Goal: Transaction & Acquisition: Purchase product/service

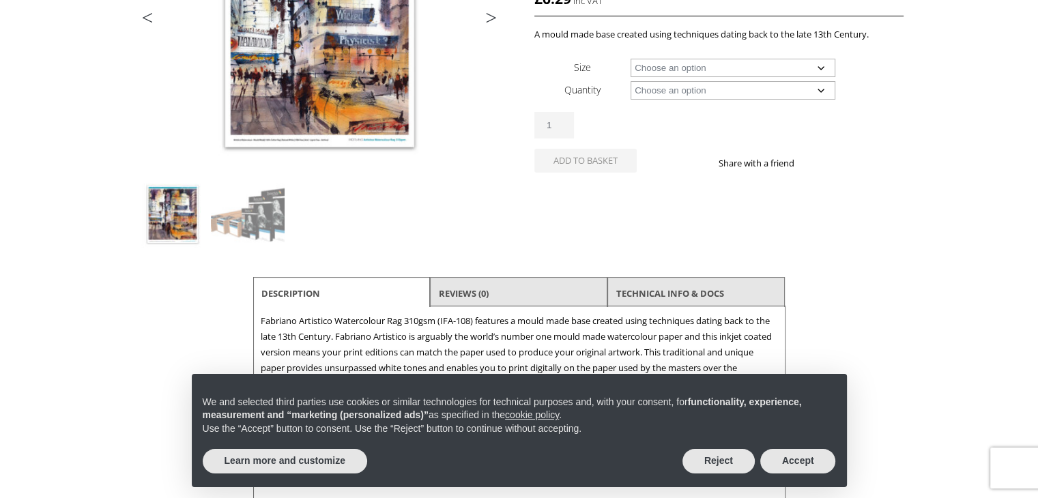
scroll to position [287, 0]
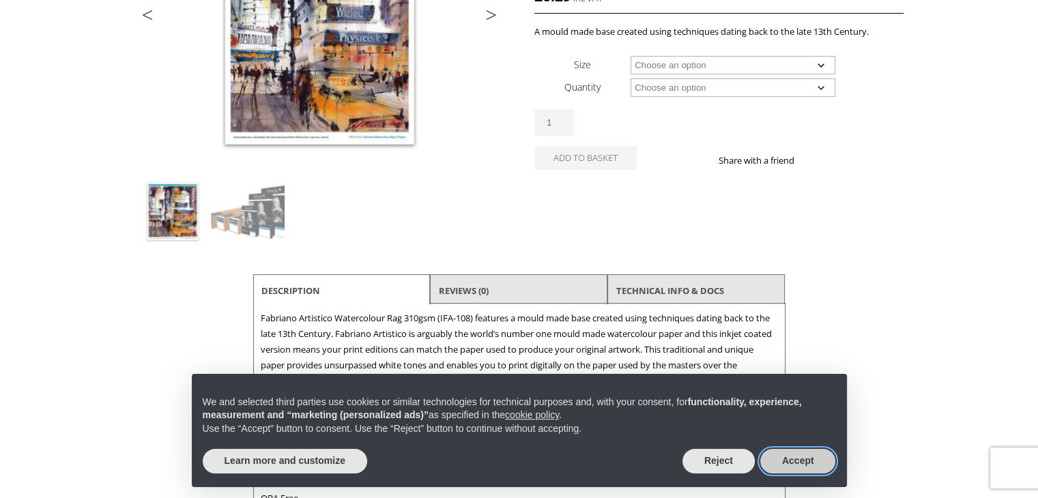
click at [776, 459] on button "Accept" at bounding box center [798, 461] width 76 height 25
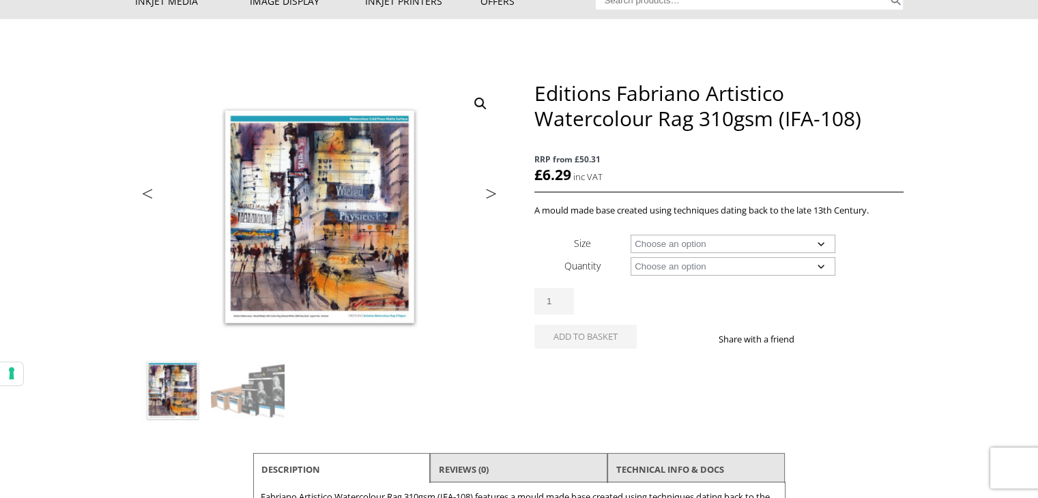
scroll to position [106, 0]
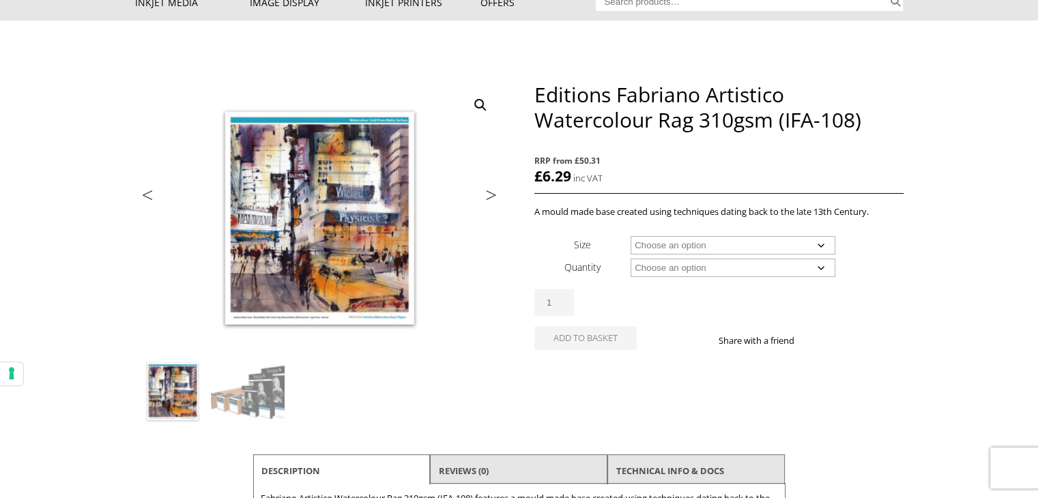
click at [740, 237] on select "Choose an option A4 Sheet A3 Sheet A3+ Sheet A2 Sheet 17" Wide Roll 24" Wide Ro…" at bounding box center [733, 245] width 205 height 18
click at [631, 236] on select "Choose an option A4 Sheet A3 Sheet A3+ Sheet A2 Sheet 17" Wide Roll 24" Wide Ro…" at bounding box center [733, 245] width 205 height 18
select select "a4-sheet"
click at [708, 265] on select "Choose an option 25 Sheets 5 Sheet Test Pack" at bounding box center [733, 268] width 205 height 18
select select "25-sheets"
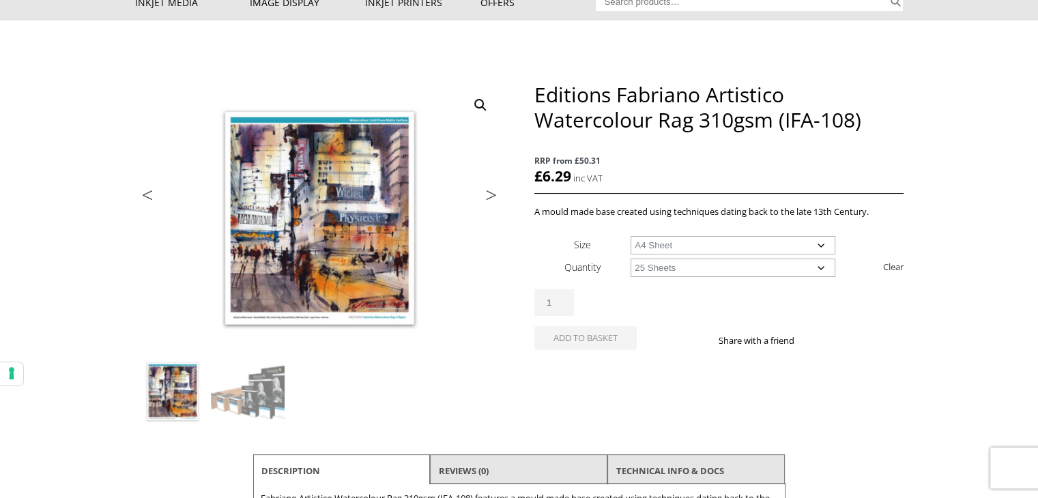
click at [631, 259] on select "Choose an option 25 Sheets 5 Sheet Test Pack" at bounding box center [733, 268] width 205 height 18
select select "a4-sheet"
select select "25-sheets"
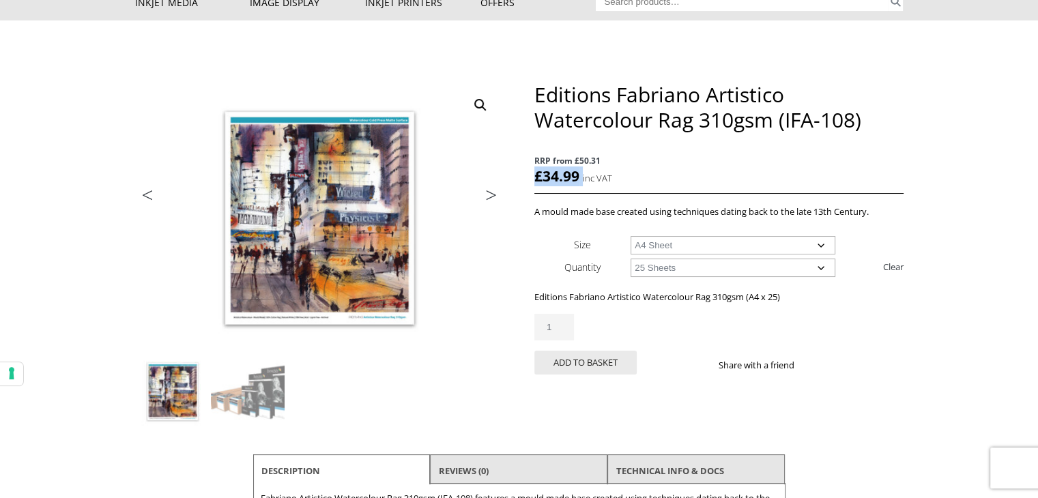
drag, startPoint x: 581, startPoint y: 175, endPoint x: 534, endPoint y: 177, distance: 47.2
click at [534, 177] on p "RRP from £50.31 £ 34.99 inc VAT" at bounding box center [718, 170] width 368 height 48
click at [820, 265] on select "Choose an option 25 Sheets 5 Sheet Test Pack" at bounding box center [733, 268] width 205 height 18
click at [899, 341] on div "Share with a friend" at bounding box center [811, 358] width 184 height 35
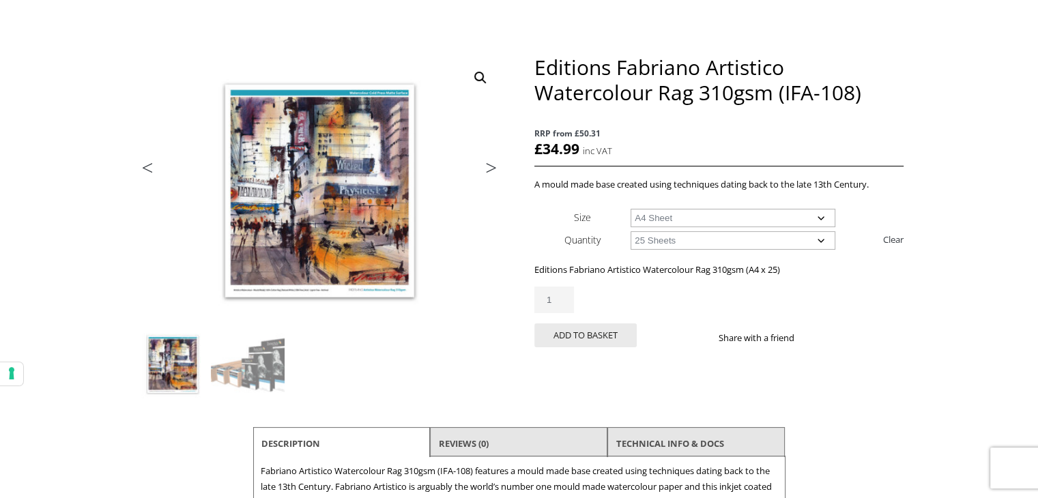
scroll to position [0, 0]
